Goal: Task Accomplishment & Management: Use online tool/utility

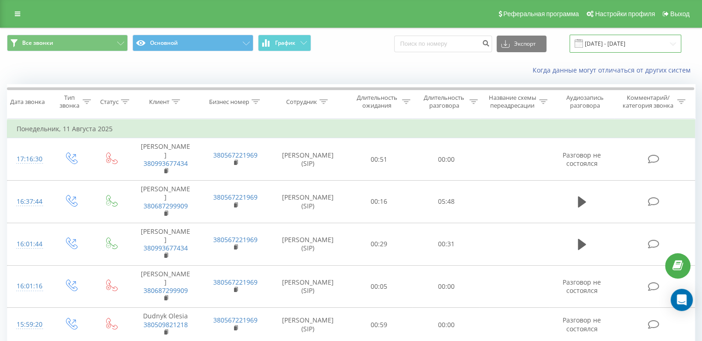
click at [636, 45] on input "[DATE] - [DATE]" at bounding box center [626, 44] width 112 height 18
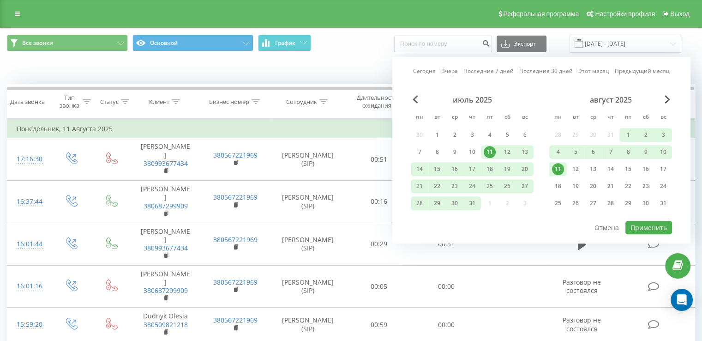
click at [663, 95] on div "август 2025" at bounding box center [610, 99] width 123 height 9
click at [666, 97] on span "Next Month" at bounding box center [668, 99] width 6 height 8
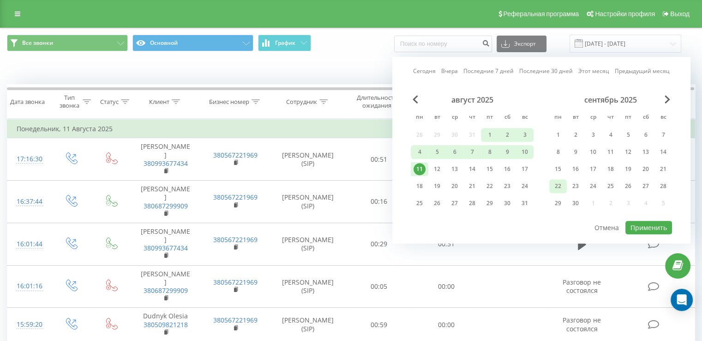
click at [558, 181] on div "22" at bounding box center [558, 186] width 12 height 12
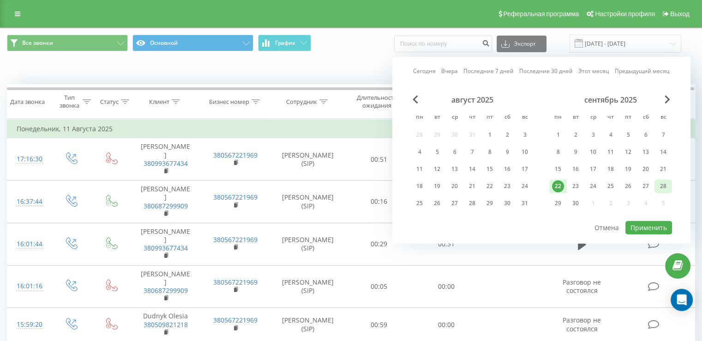
click at [658, 183] on div "28" at bounding box center [663, 186] width 12 height 12
click at [649, 227] on button "Применить" at bounding box center [649, 227] width 47 height 13
type input "[DATE] - [DATE]"
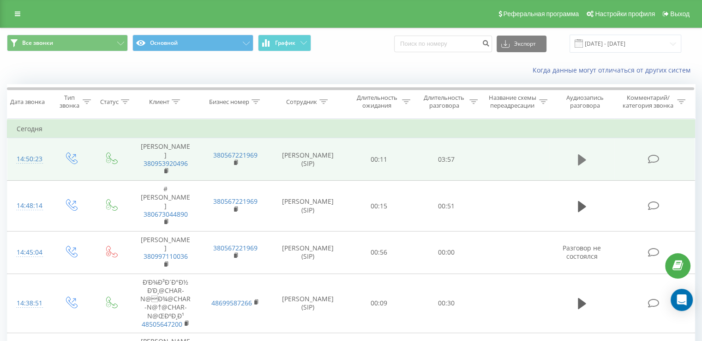
click at [584, 166] on icon at bounding box center [582, 159] width 8 height 13
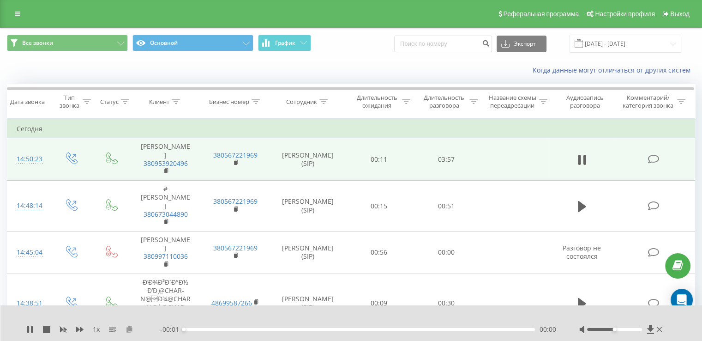
click at [129, 332] on icon at bounding box center [130, 328] width 8 height 6
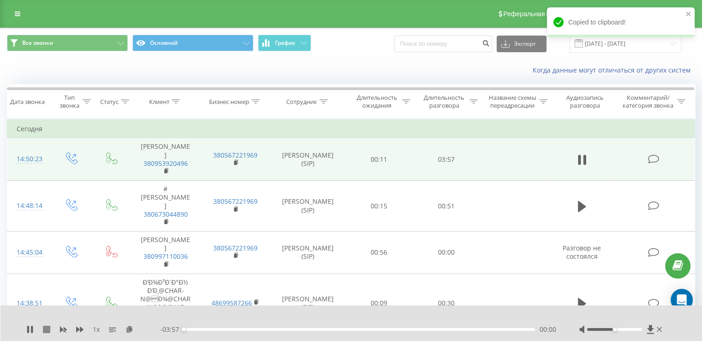
click at [48, 326] on icon at bounding box center [46, 328] width 7 height 7
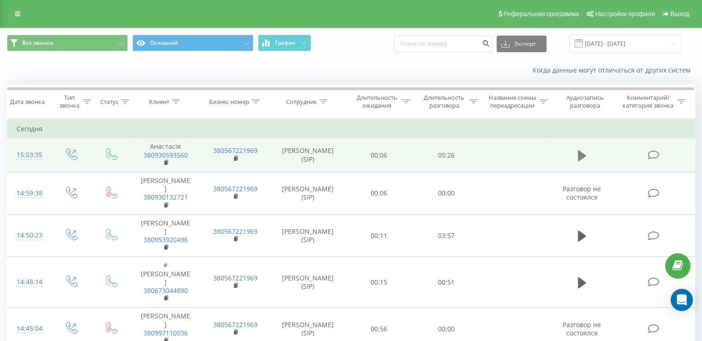
click at [578, 150] on icon at bounding box center [582, 155] width 8 height 11
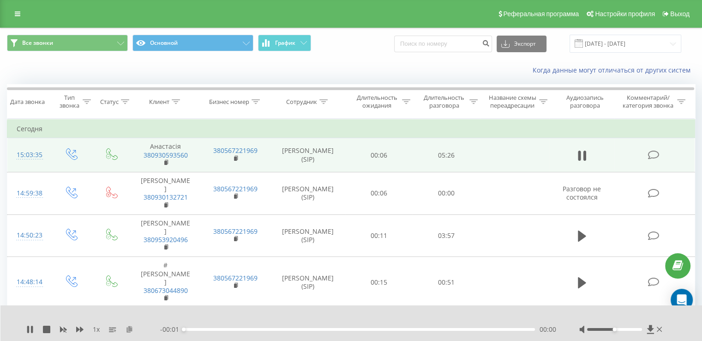
click at [128, 330] on icon at bounding box center [130, 328] width 8 height 6
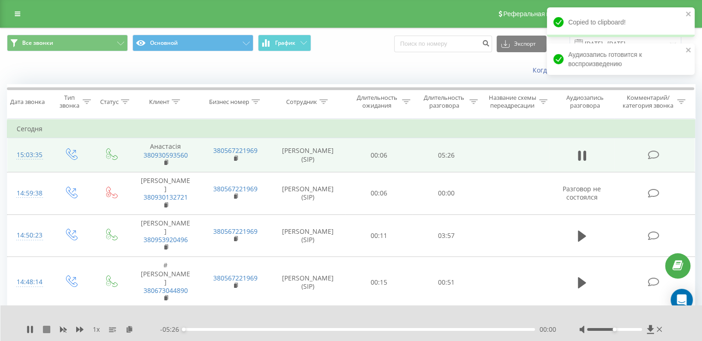
click at [48, 329] on icon at bounding box center [46, 328] width 7 height 7
